Goal: Task Accomplishment & Management: Use online tool/utility

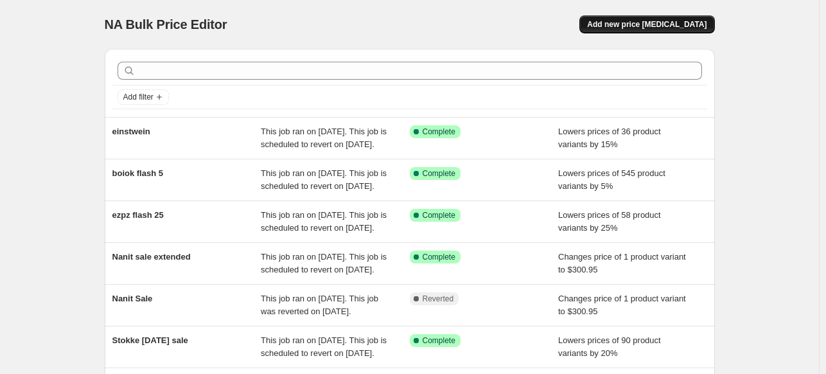
click at [652, 17] on button "Add new price [MEDICAL_DATA]" at bounding box center [646, 24] width 135 height 18
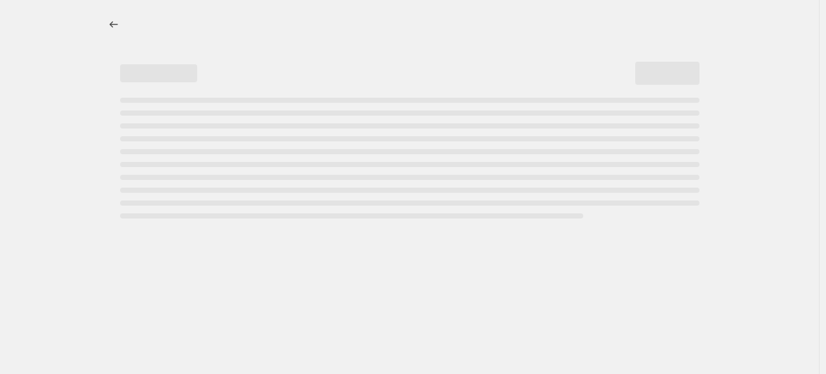
select select "percentage"
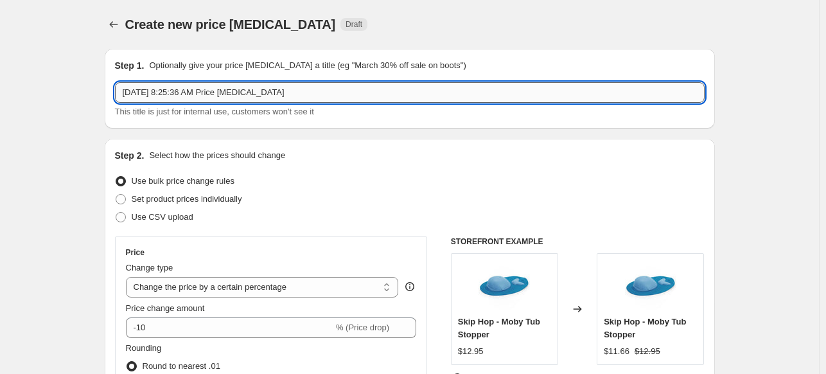
drag, startPoint x: 360, startPoint y: 93, endPoint x: 146, endPoint y: 99, distance: 213.2
click at [146, 99] on input "Oct 13, 2025, 8:25:36 AM Price change job" at bounding box center [409, 92] width 589 height 21
click at [350, 110] on div "This title is just for internal use, customers won't see it" at bounding box center [409, 111] width 589 height 13
drag, startPoint x: 325, startPoint y: 94, endPoint x: 83, endPoint y: 89, distance: 241.4
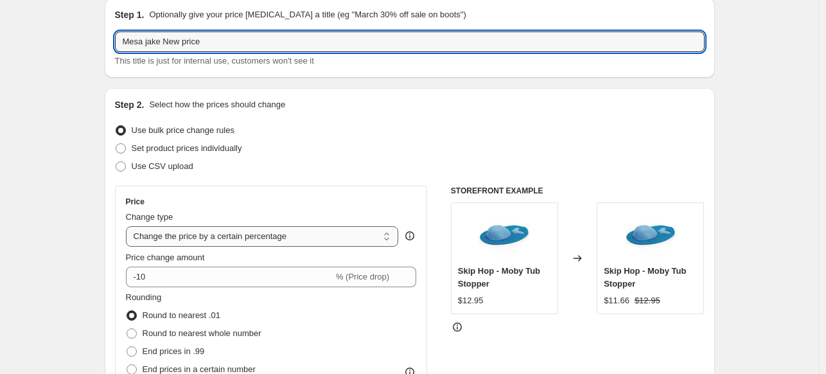
scroll to position [128, 0]
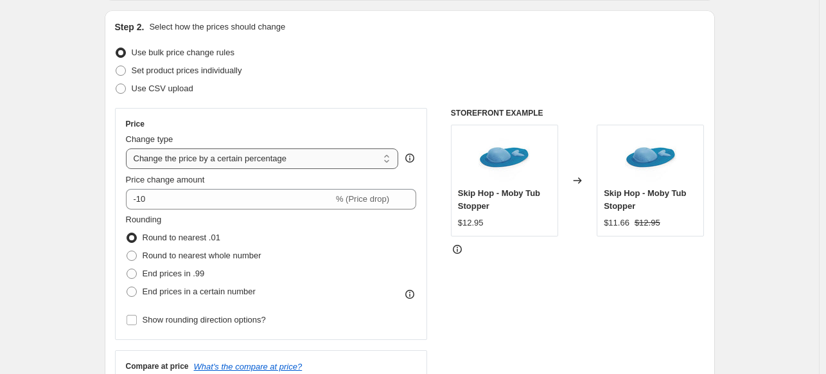
type input "Mesa jake New price"
click at [204, 162] on select "Change the price to a certain amount Change the price by a certain amount Chang…" at bounding box center [262, 158] width 273 height 21
click at [204, 161] on select "Change the price to a certain amount Change the price by a certain amount Chang…" at bounding box center [262, 158] width 273 height 21
click at [186, 147] on div "Change type Change the price to a certain amount Change the price by a certain …" at bounding box center [262, 151] width 273 height 36
select select "to"
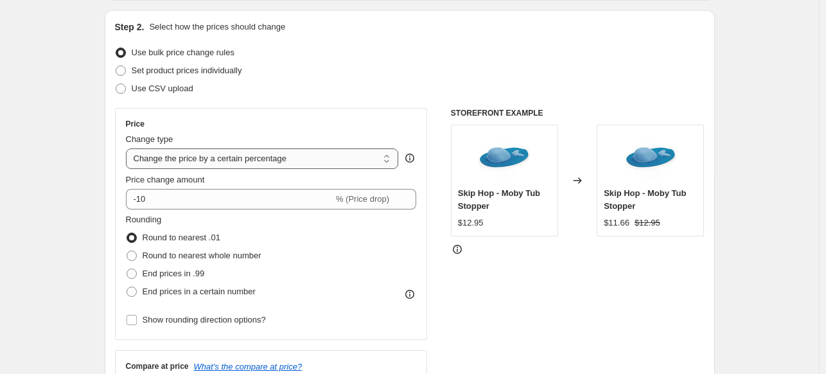
click at [128, 148] on select "Change the price to a certain amount Change the price by a certain amount Chang…" at bounding box center [262, 158] width 273 height 21
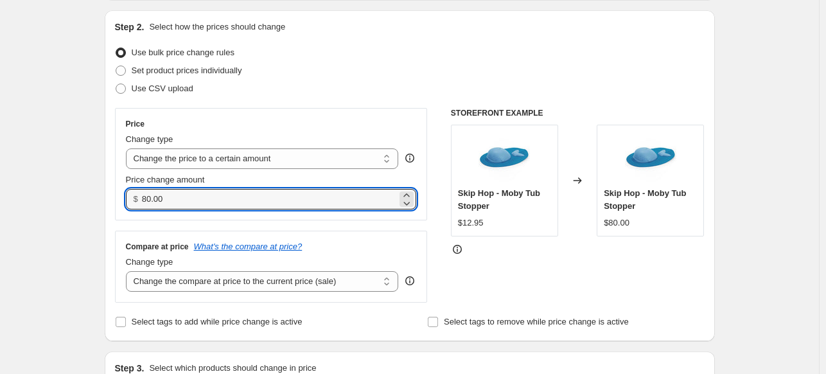
drag, startPoint x: 198, startPoint y: 193, endPoint x: 92, endPoint y: 195, distance: 105.9
paste input "419.99"
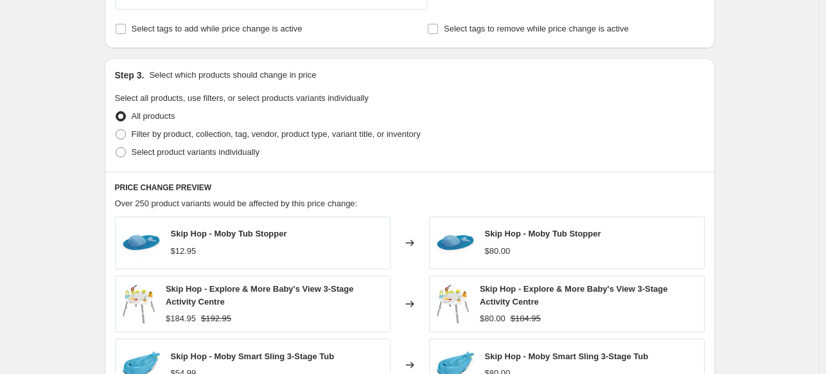
scroll to position [449, 0]
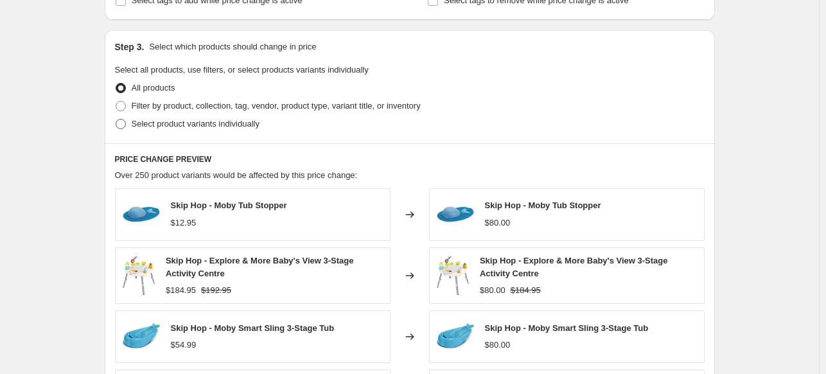
type input "419.95"
click at [197, 132] on label "Select product variants individually" at bounding box center [187, 124] width 144 height 18
click at [116, 119] on input "Select product variants individually" at bounding box center [116, 119] width 1 height 1
radio input "true"
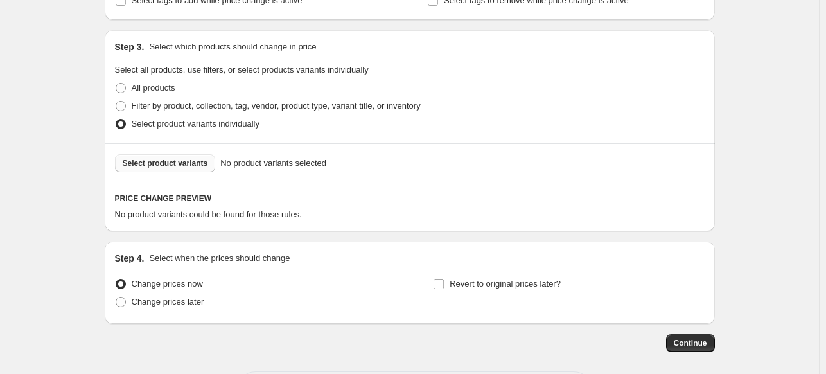
click at [182, 164] on span "Select product variants" at bounding box center [165, 163] width 85 height 10
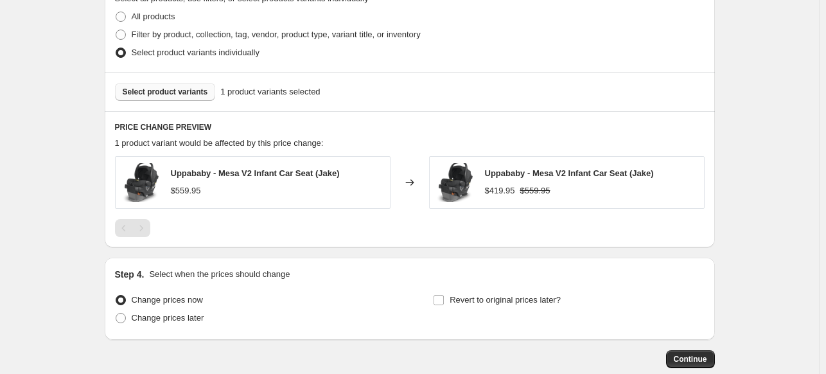
scroll to position [593, 0]
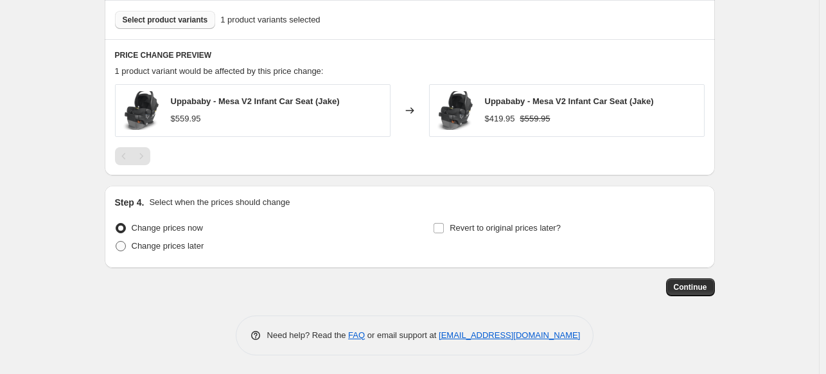
click at [162, 254] on label "Change prices later" at bounding box center [159, 246] width 89 height 18
click at [116, 241] on input "Change prices later" at bounding box center [116, 241] width 1 height 1
radio input "true"
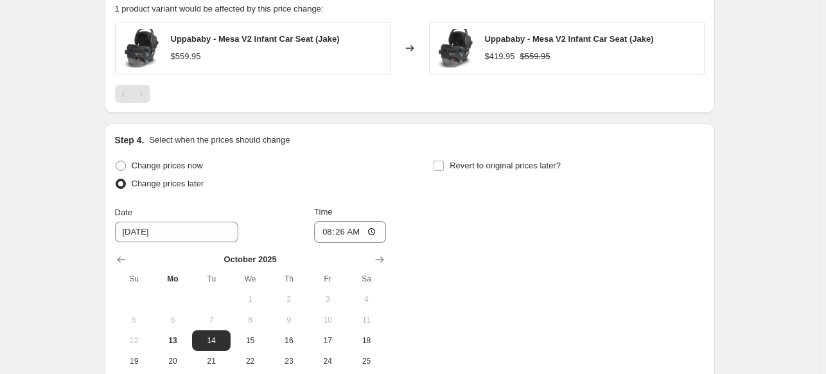
scroll to position [657, 0]
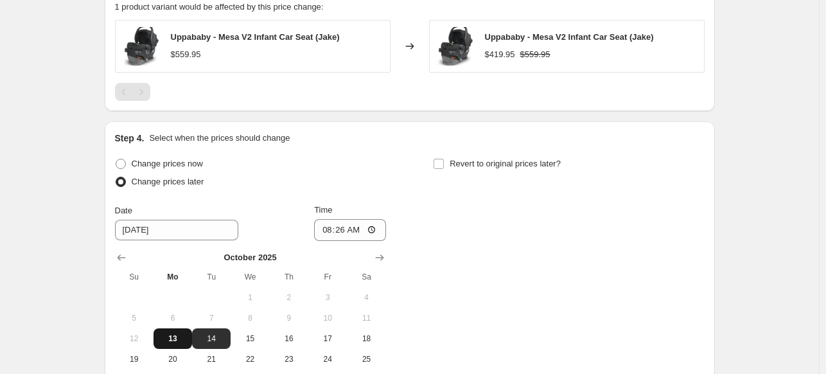
click at [182, 336] on span "13" at bounding box center [173, 338] width 28 height 10
type input "[DATE]"
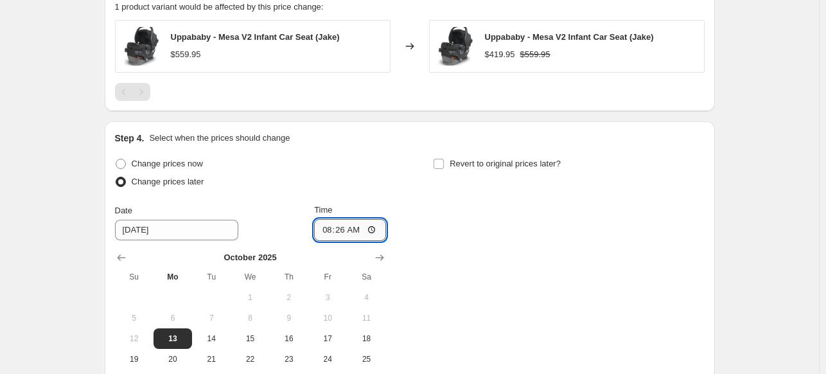
click at [336, 232] on input "08:26" at bounding box center [350, 230] width 72 height 22
type input "17:00"
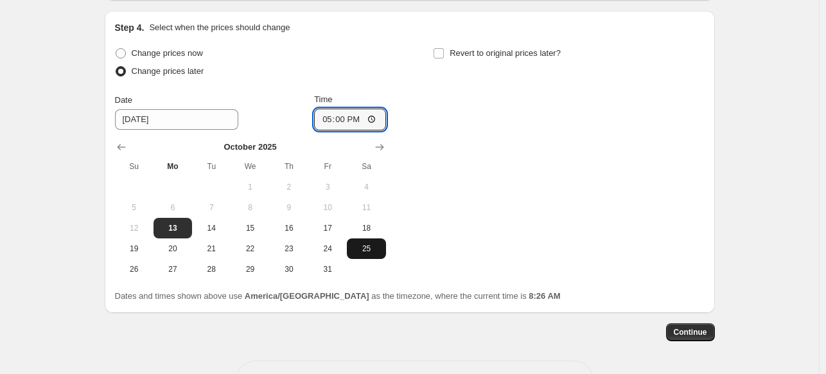
scroll to position [785, 0]
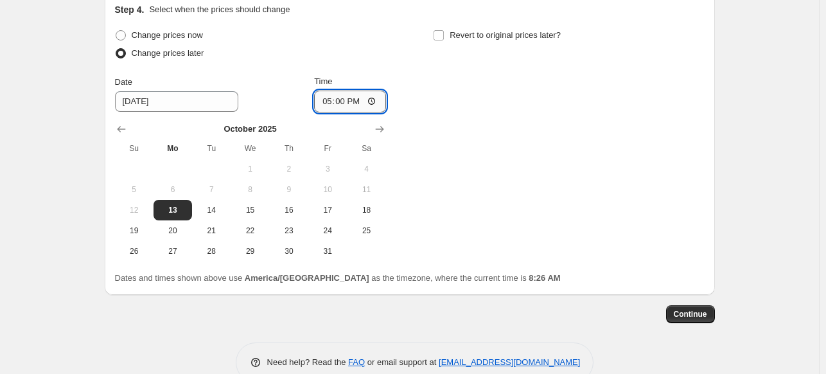
click at [344, 98] on input "17:00" at bounding box center [350, 102] width 72 height 22
click at [701, 315] on span "Continue" at bounding box center [689, 314] width 33 height 10
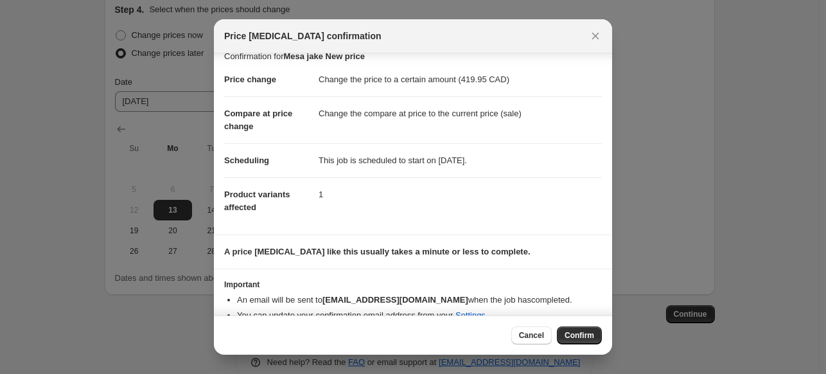
scroll to position [31, 0]
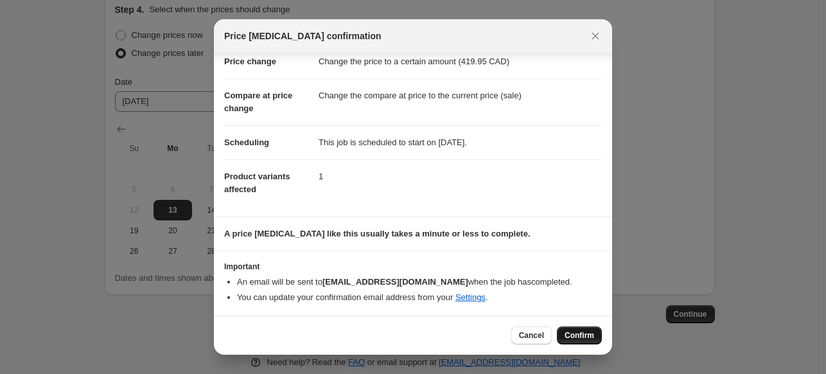
click at [588, 333] on span "Confirm" at bounding box center [579, 335] width 30 height 10
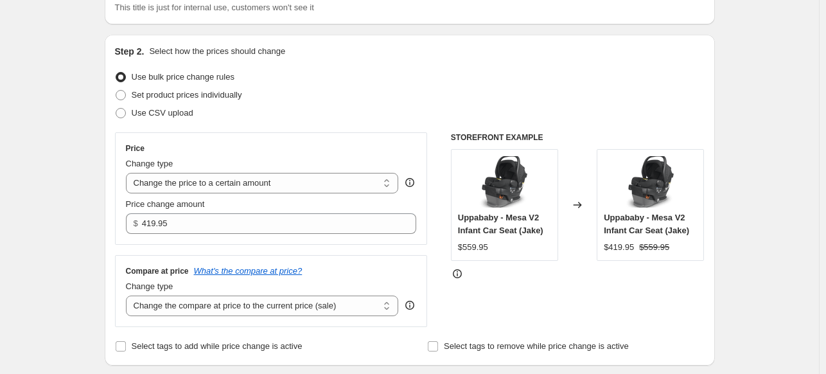
scroll to position [193, 0]
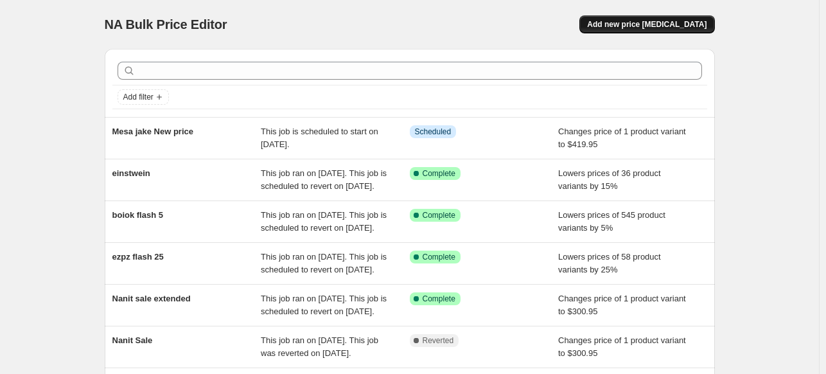
click at [674, 17] on button "Add new price [MEDICAL_DATA]" at bounding box center [646, 24] width 135 height 18
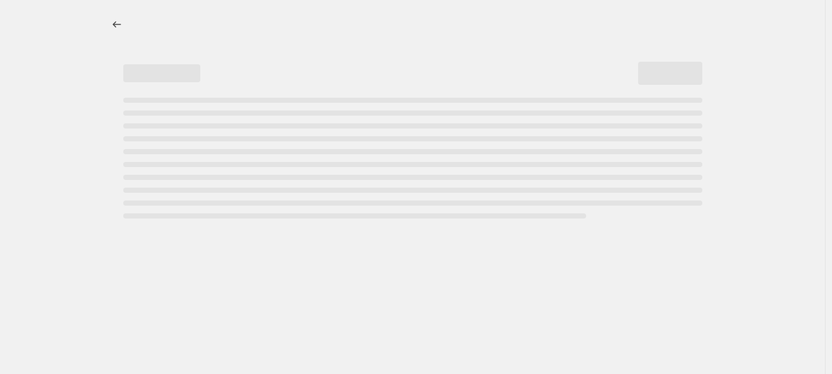
select select "percentage"
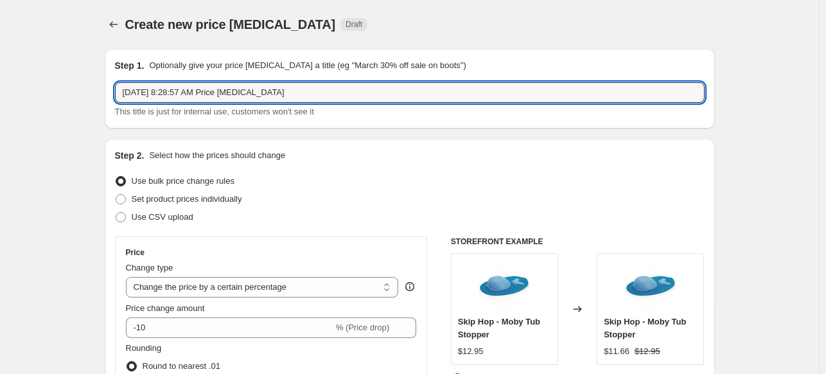
drag, startPoint x: 305, startPoint y: 89, endPoint x: 113, endPoint y: 87, distance: 192.0
click at [113, 87] on div "Step 1. Optionally give your price [MEDICAL_DATA] a title (eg "March 30% off sa…" at bounding box center [410, 89] width 610 height 80
type input "Aria New Sale"
click at [247, 290] on select "Change the price to a certain amount Change the price by a certain amount Chang…" at bounding box center [262, 287] width 273 height 21
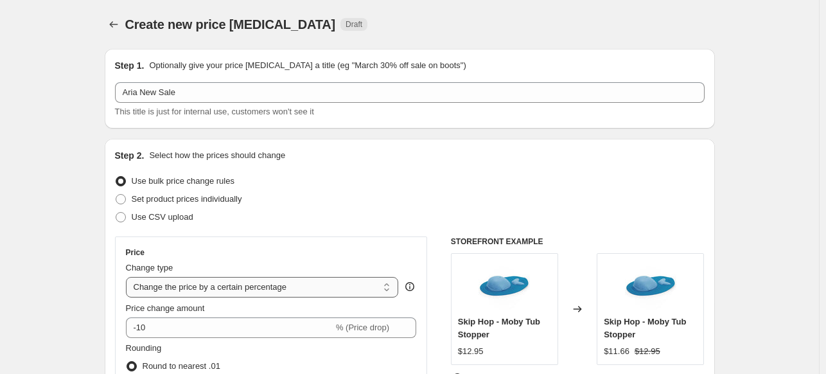
select select "to"
click at [128, 277] on select "Change the price to a certain amount Change the price by a certain amount Chang…" at bounding box center [262, 287] width 273 height 21
type input "80.00"
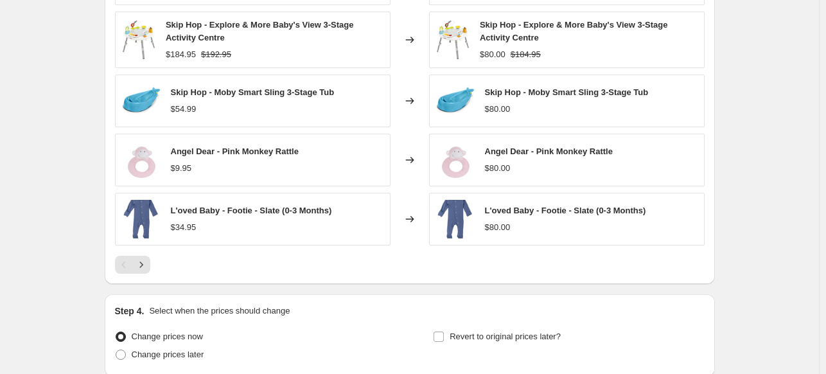
scroll to position [536, 0]
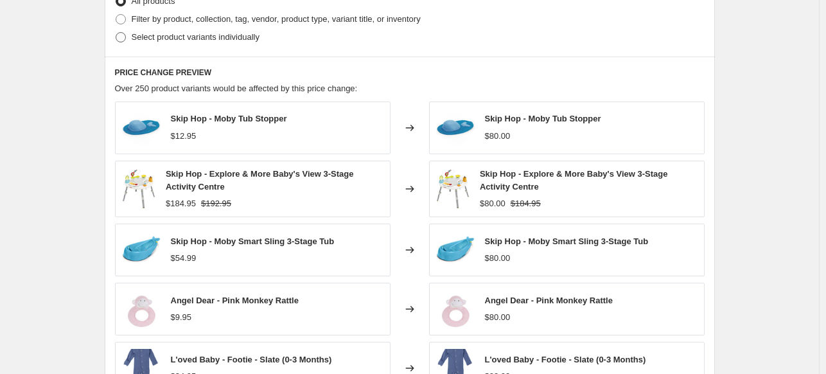
click at [151, 39] on span "Select product variants individually" at bounding box center [196, 37] width 128 height 10
click at [116, 33] on input "Select product variants individually" at bounding box center [116, 32] width 1 height 1
radio input "true"
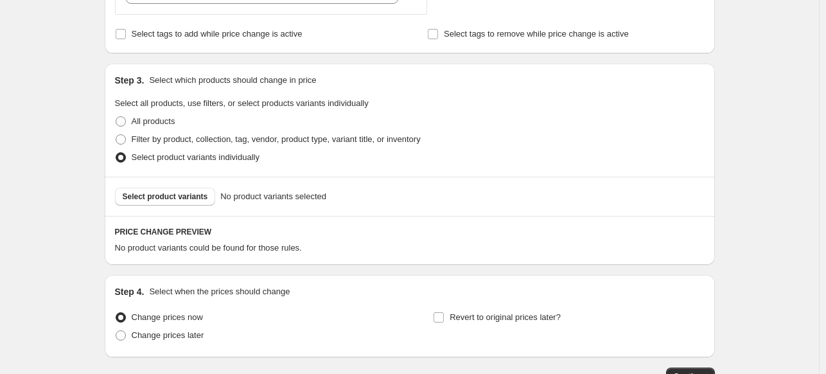
scroll to position [316, 0]
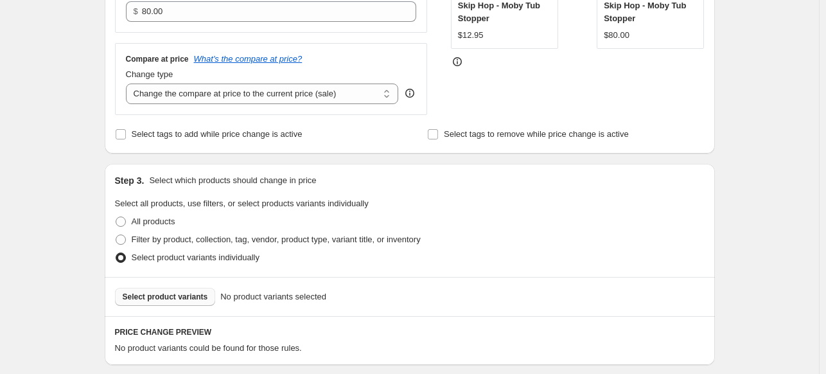
click at [187, 295] on span "Select product variants" at bounding box center [165, 296] width 85 height 10
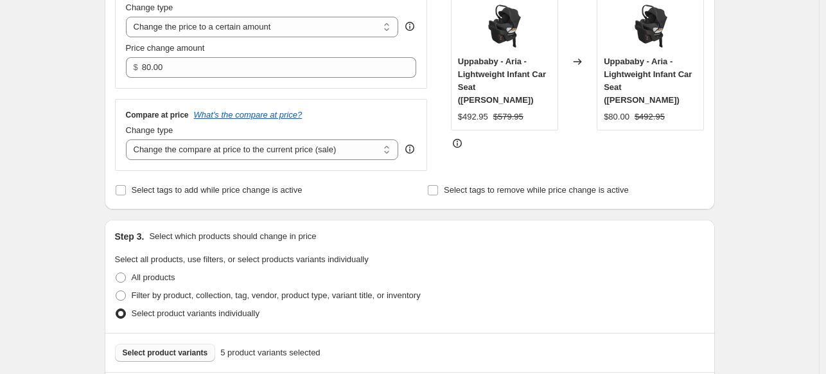
scroll to position [59, 0]
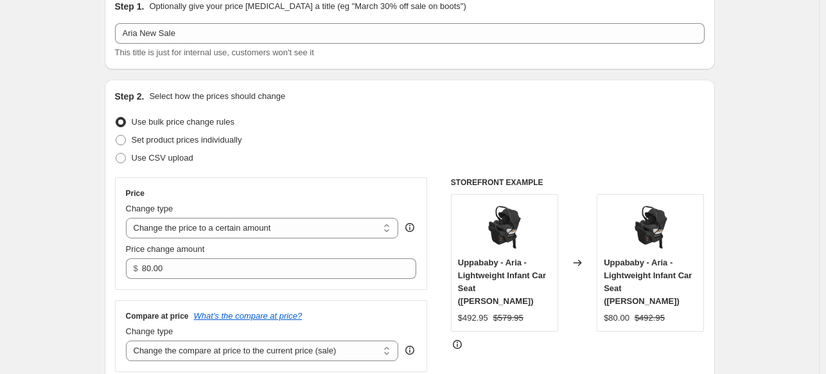
click at [116, 275] on div "Step 2. Select how the prices should change Use bulk price change rules Set pro…" at bounding box center [410, 245] width 610 height 331
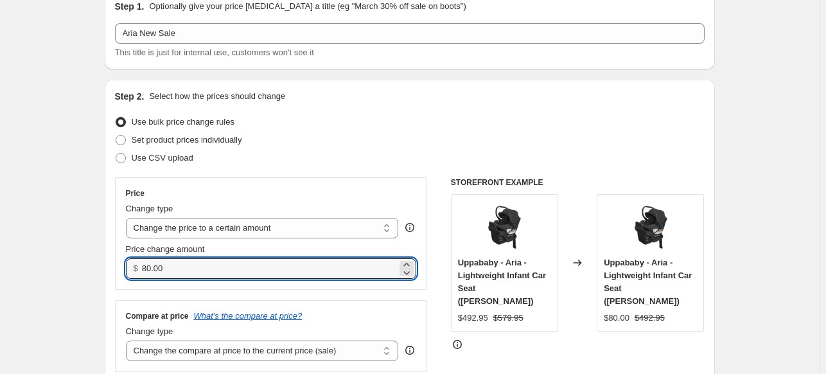
drag, startPoint x: 184, startPoint y: 276, endPoint x: 113, endPoint y: 272, distance: 70.8
click at [113, 272] on div "Step 2. Select how the prices should change Use bulk price change rules Set pro…" at bounding box center [410, 245] width 610 height 331
paste input "434.99"
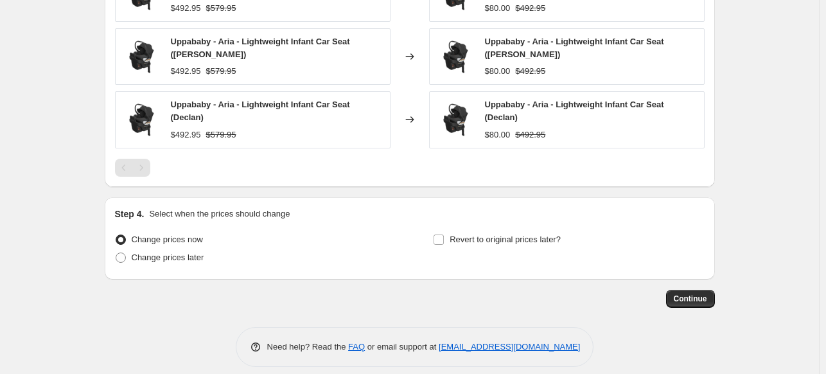
scroll to position [840, 0]
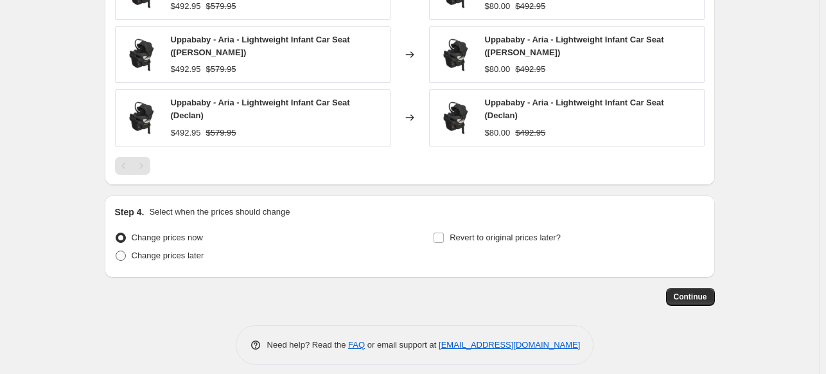
type input "434.95"
click at [175, 250] on span "Change prices later" at bounding box center [168, 255] width 73 height 10
click at [116, 250] on input "Change prices later" at bounding box center [116, 250] width 1 height 1
radio input "true"
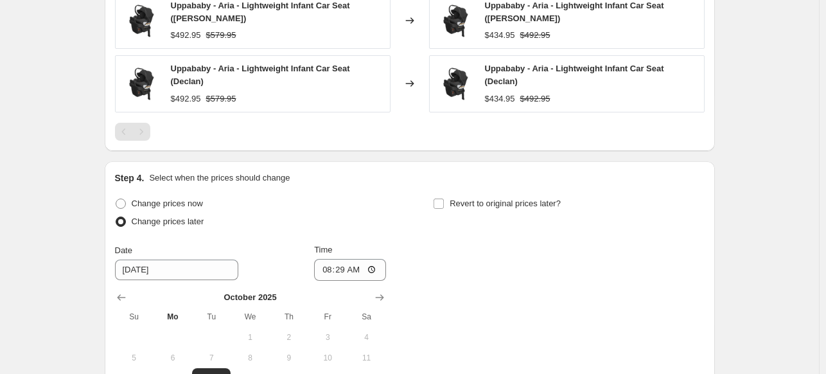
scroll to position [904, 0]
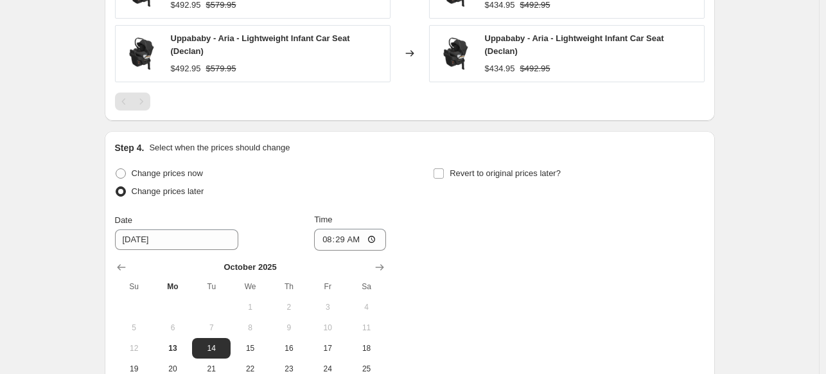
drag, startPoint x: 173, startPoint y: 335, endPoint x: 225, endPoint y: 306, distance: 59.5
click at [174, 343] on span "13" at bounding box center [173, 348] width 28 height 10
type input "[DATE]"
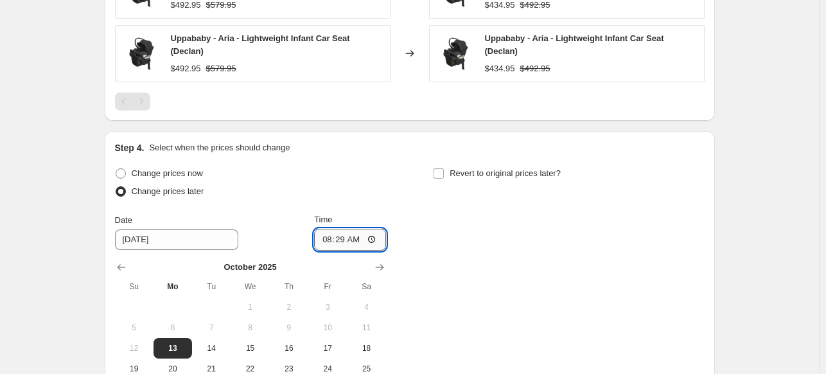
click at [324, 229] on input "08:29" at bounding box center [350, 240] width 72 height 22
type input "17:00"
click at [365, 193] on div "Change prices now Change prices later Date [DATE] Time 17:00 [DATE] Su Mo Tu We…" at bounding box center [250, 281] width 271 height 235
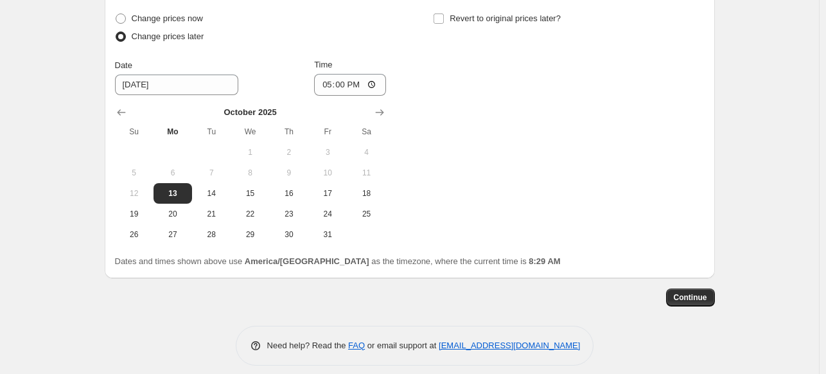
scroll to position [1059, 0]
click at [701, 288] on button "Continue" at bounding box center [690, 297] width 49 height 18
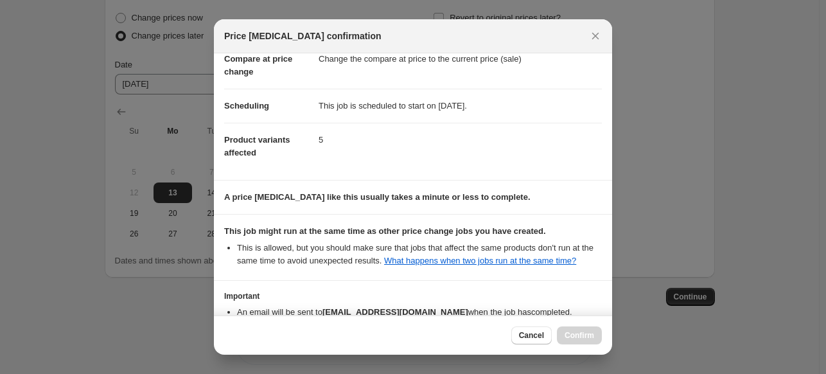
scroll to position [150, 0]
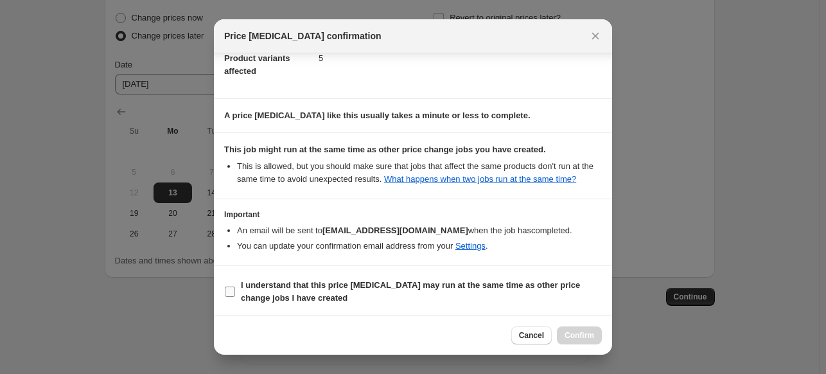
drag, startPoint x: 304, startPoint y: 294, endPoint x: 349, endPoint y: 297, distance: 45.0
click at [304, 293] on b "I understand that this price [MEDICAL_DATA] may run at the same time as other p…" at bounding box center [410, 291] width 339 height 22
click at [235, 293] on input "I understand that this price [MEDICAL_DATA] may run at the same time as other p…" at bounding box center [230, 291] width 10 height 10
checkbox input "true"
click at [588, 329] on button "Confirm" at bounding box center [579, 335] width 45 height 18
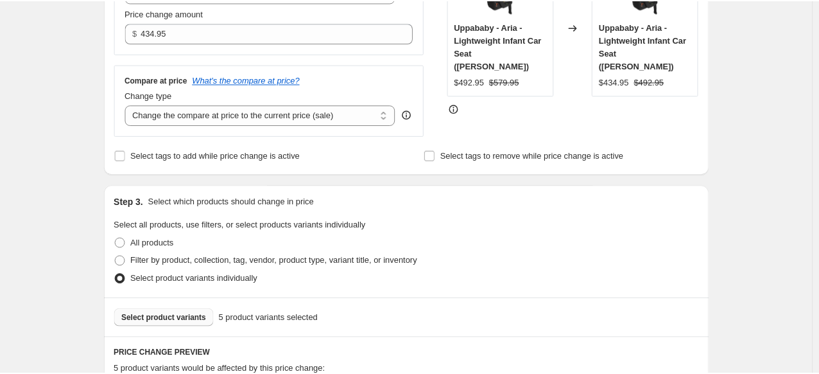
scroll to position [385, 0]
